Goal: Task Accomplishment & Management: Complete application form

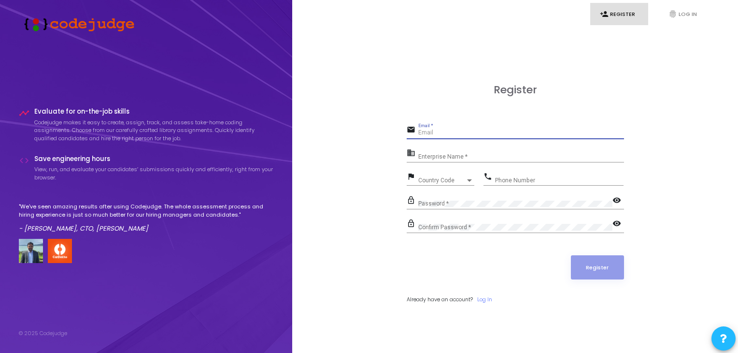
click at [479, 132] on input "Email *" at bounding box center [521, 132] width 206 height 7
type input "[PERSON_NAME][EMAIL_ADDRESS][PERSON_NAME][DOMAIN_NAME]"
click at [477, 151] on div "Enterprise Name *" at bounding box center [521, 154] width 206 height 15
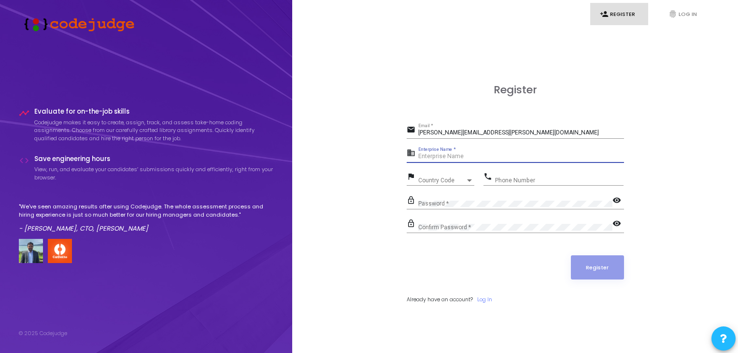
click at [447, 182] on span "Country Code" at bounding box center [441, 180] width 47 height 6
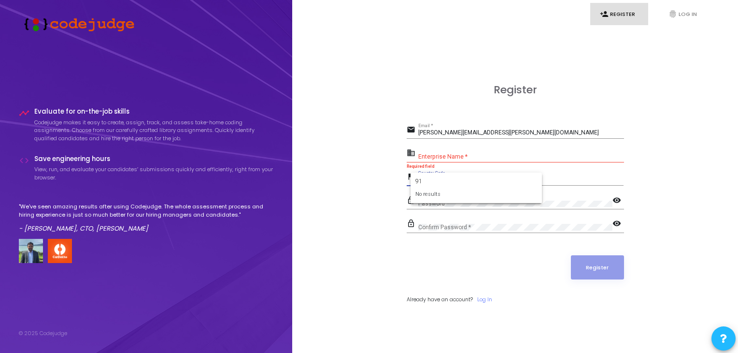
type input "9"
type input "+"
type input "ind"
click at [457, 215] on span "India +91" at bounding box center [476, 215] width 116 height 16
click at [529, 177] on input "Phone Number" at bounding box center [559, 180] width 128 height 7
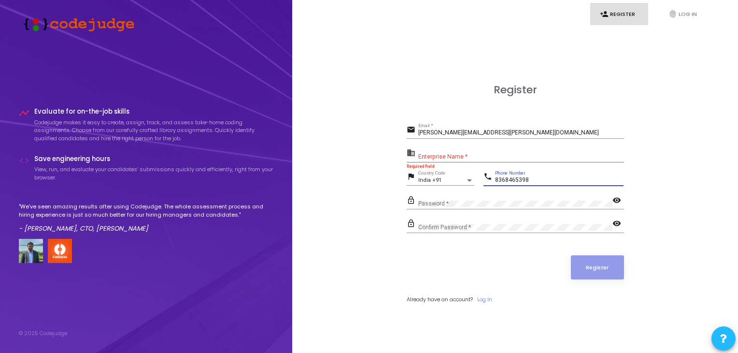
type input "8368465398"
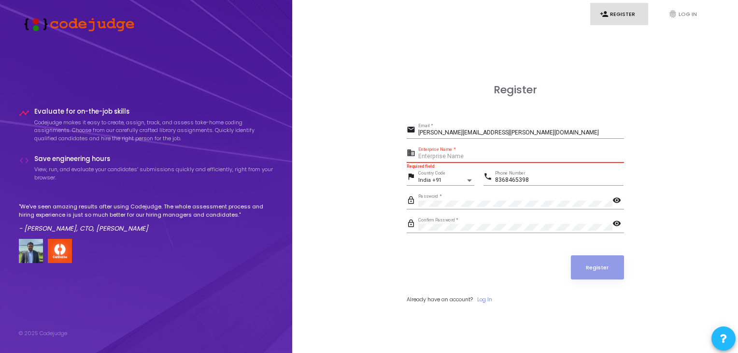
click at [470, 156] on input "Enterprise Name *" at bounding box center [521, 156] width 206 height 7
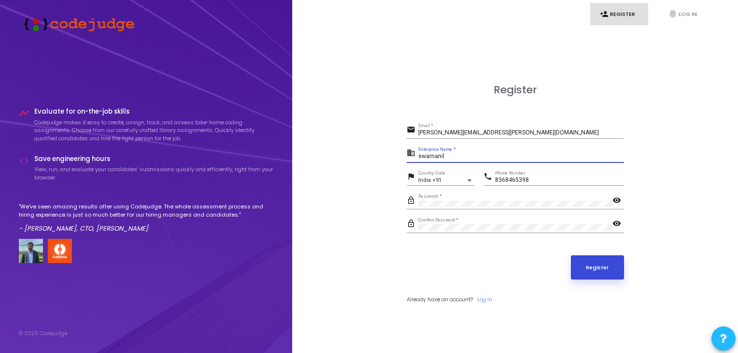
type input "swarnanil"
click at [591, 268] on button "Register" at bounding box center [597, 267] width 53 height 24
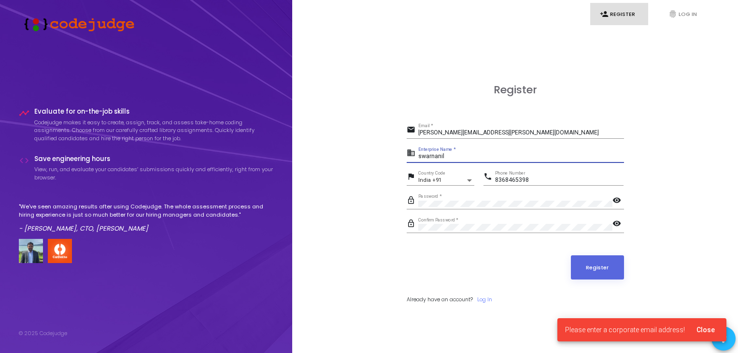
drag, startPoint x: 444, startPoint y: 170, endPoint x: 355, endPoint y: 171, distance: 88.9
click at [355, 171] on div "Register email [PERSON_NAME][EMAIL_ADDRESS][PERSON_NAME][DOMAIN_NAME] Email * b…" at bounding box center [515, 204] width 425 height 353
